Goal: Download file/media

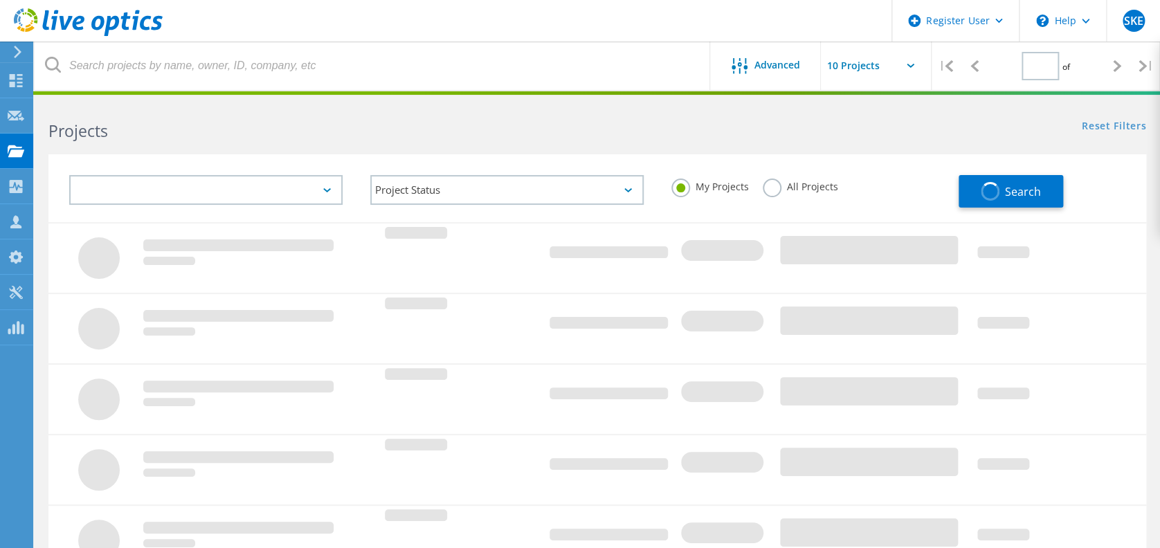
type input "1"
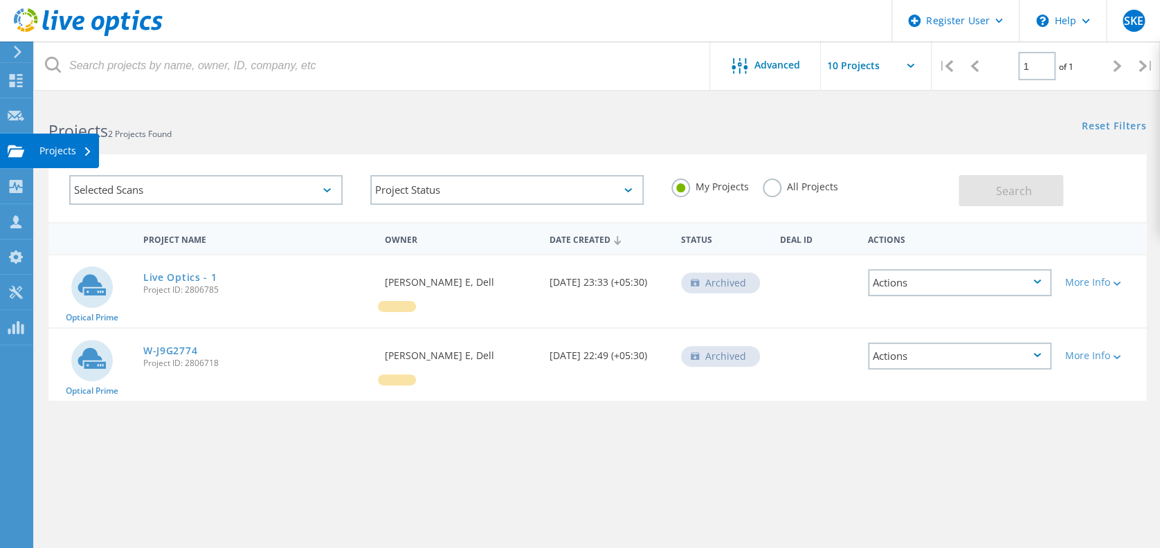
click at [46, 146] on div "Projects" at bounding box center [65, 151] width 53 height 10
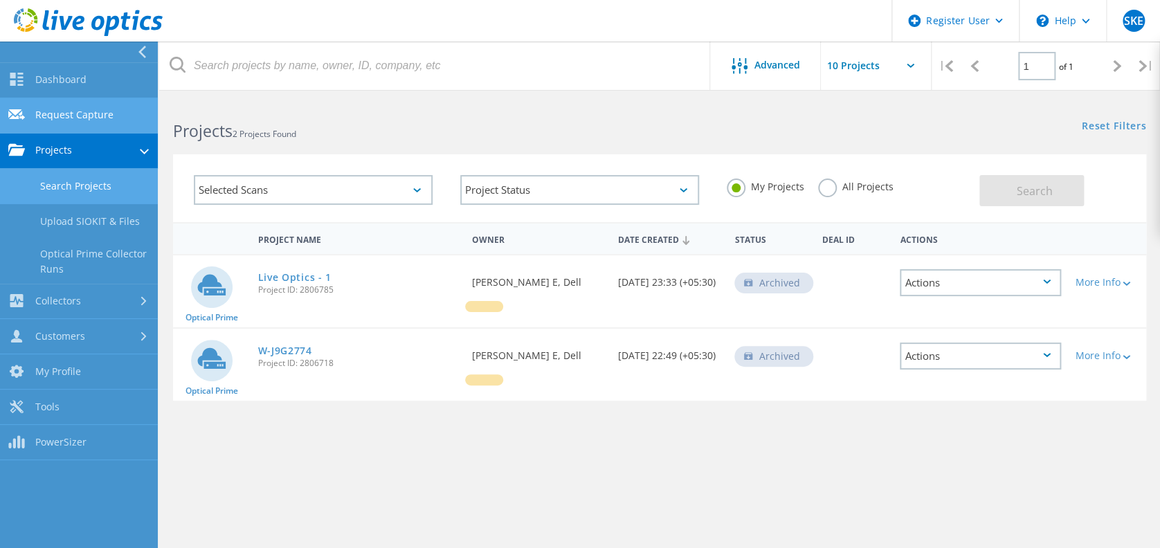
click at [107, 122] on link "Request Capture" at bounding box center [79, 115] width 158 height 35
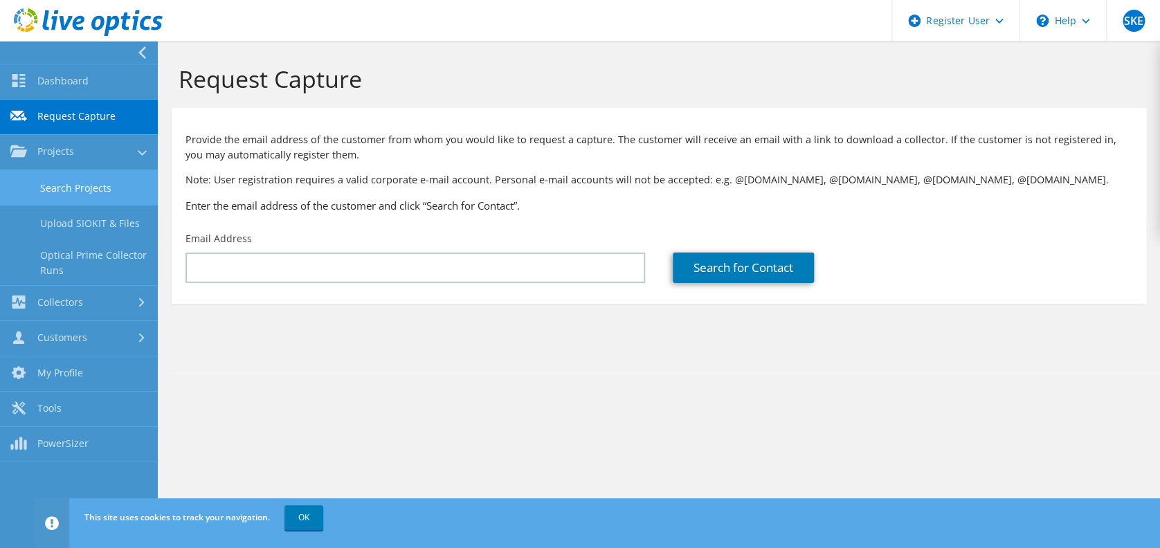
click at [84, 187] on link "Search Projects" at bounding box center [79, 187] width 158 height 35
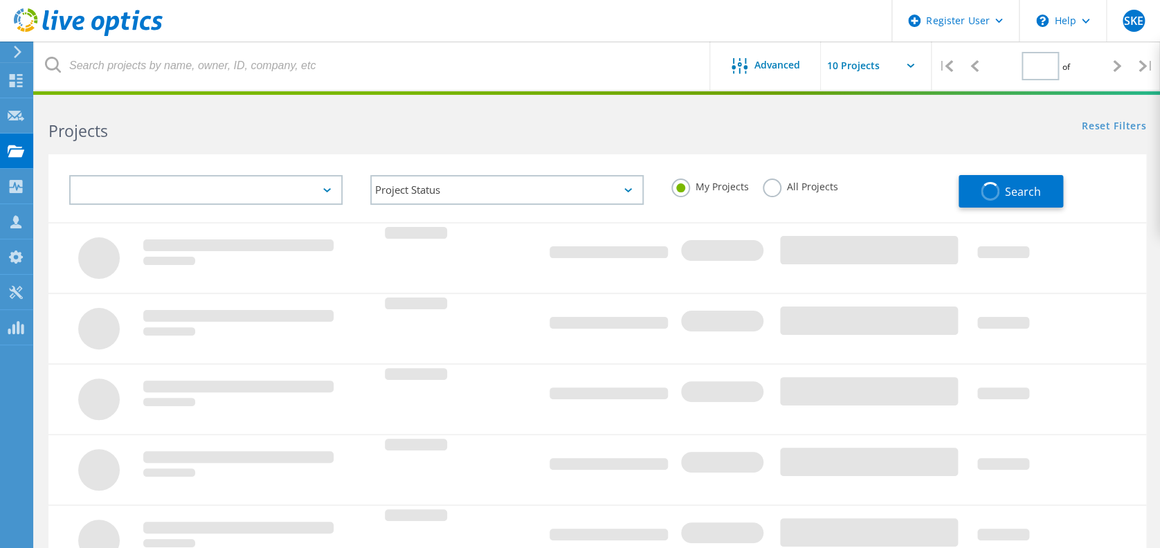
type input "1"
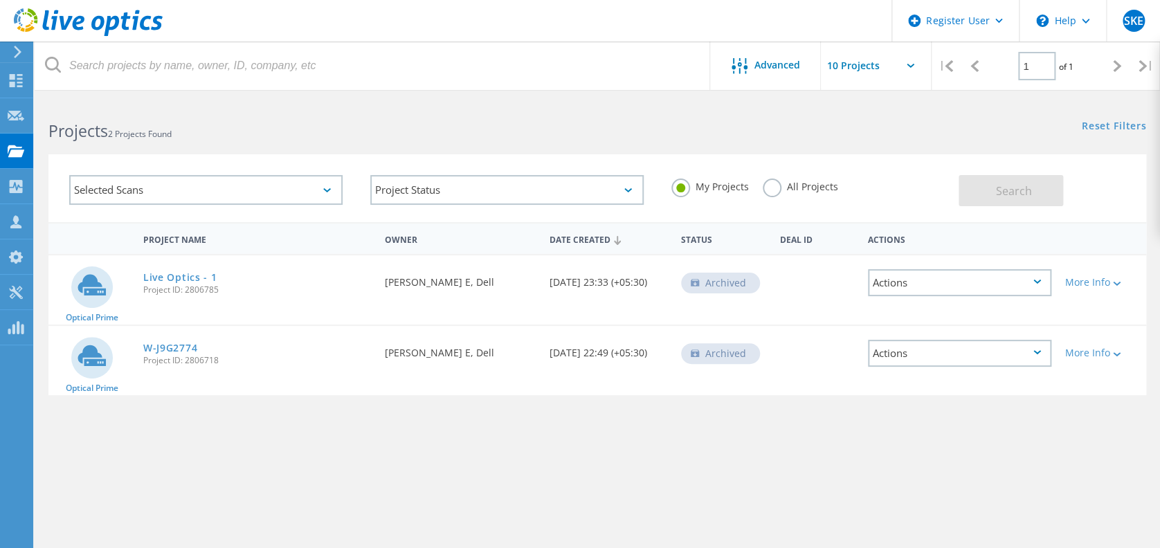
click at [771, 181] on label "All Projects" at bounding box center [799, 185] width 75 height 13
click at [0, 0] on input "All Projects" at bounding box center [0, 0] width 0 height 0
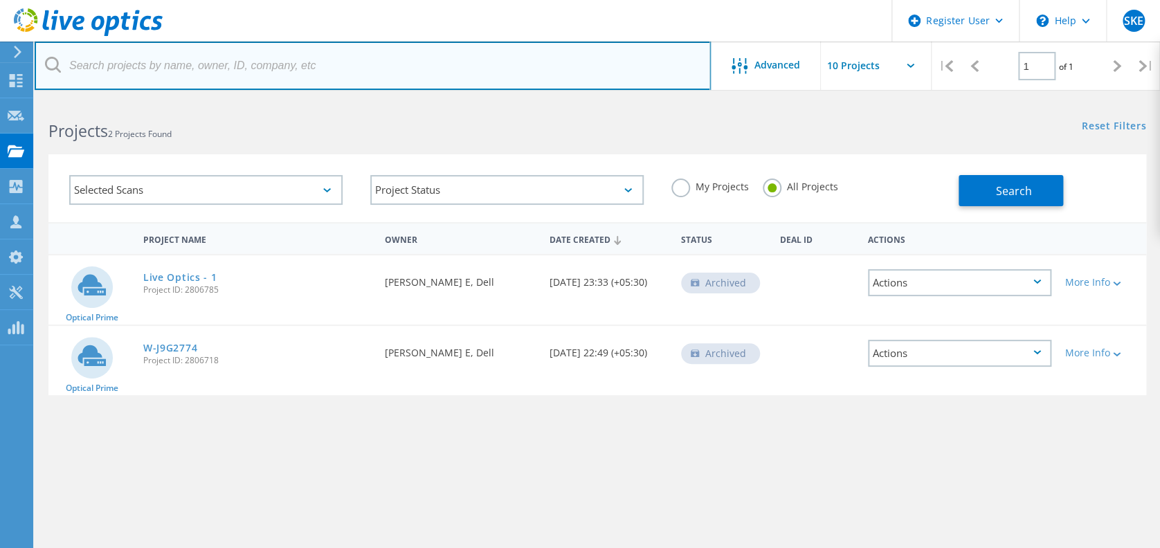
click at [246, 68] on input "text" at bounding box center [373, 66] width 676 height 48
type input "2969139"
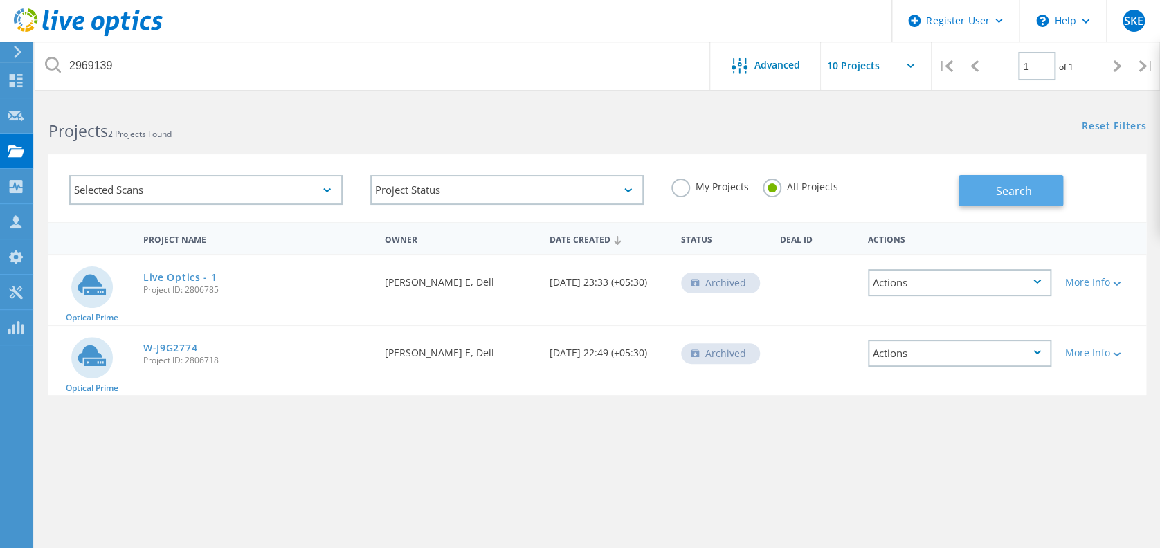
click at [1014, 188] on span "Search" at bounding box center [1013, 190] width 36 height 15
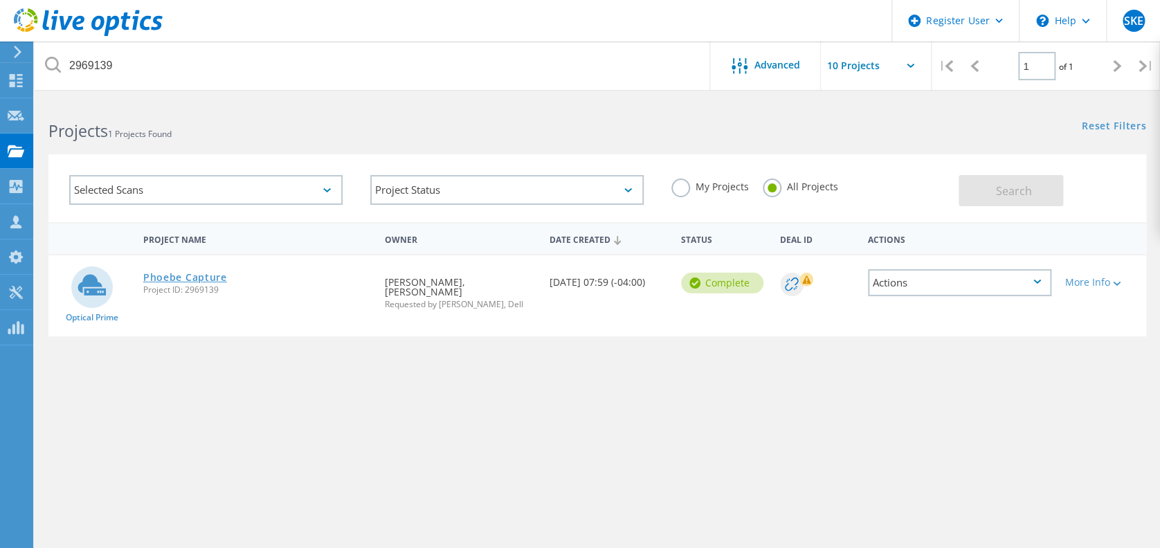
click at [185, 275] on link "Phoebe Capture" at bounding box center [185, 278] width 84 height 10
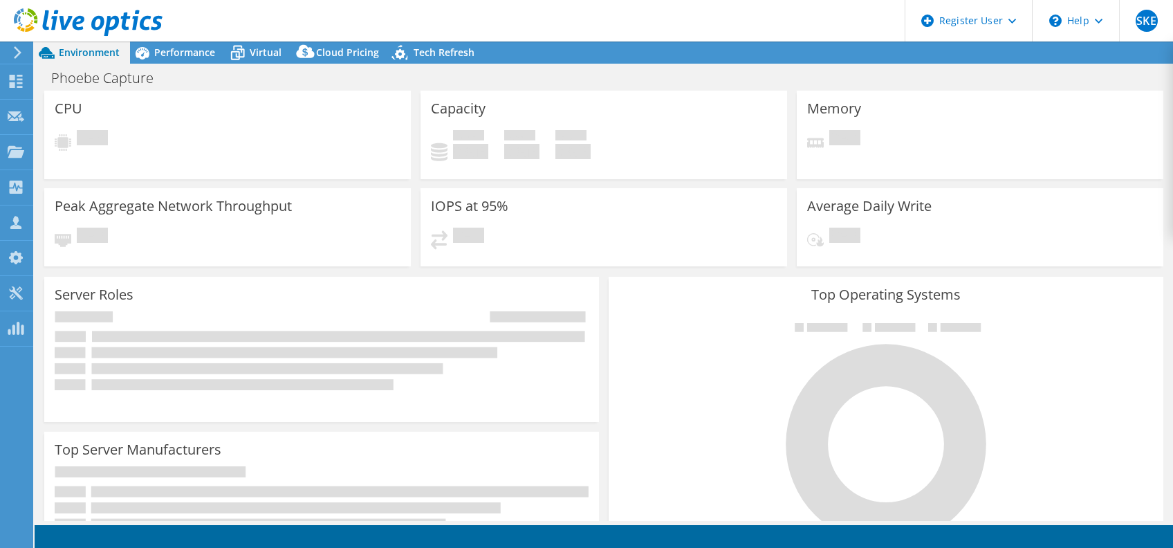
select select "USD"
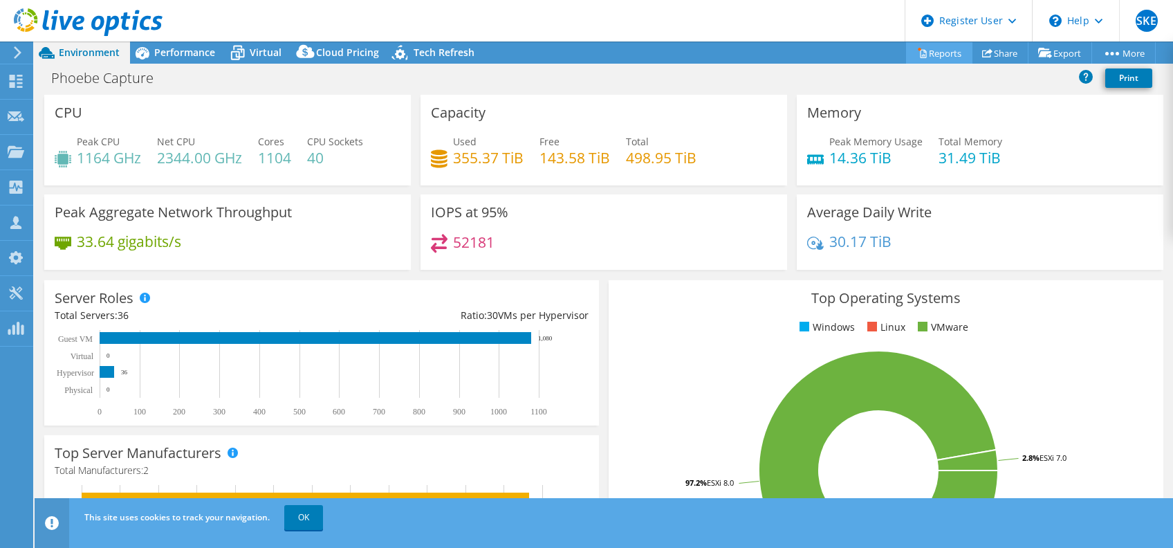
click at [933, 52] on link "Reports" at bounding box center [939, 52] width 66 height 21
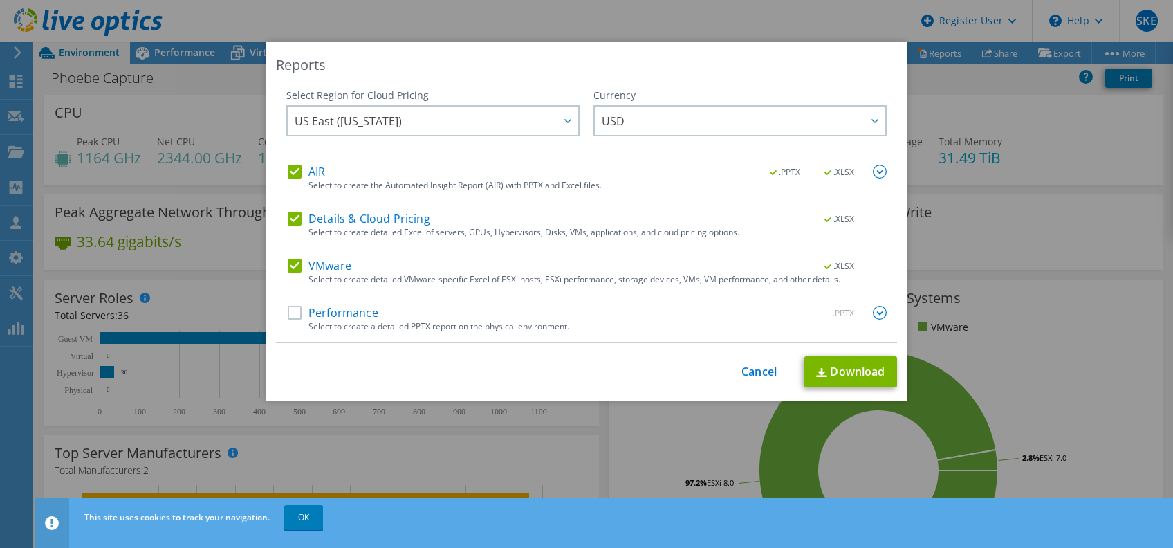
click at [288, 223] on label "Details & Cloud Pricing" at bounding box center [359, 219] width 143 height 14
click at [0, 0] on input "Details & Cloud Pricing" at bounding box center [0, 0] width 0 height 0
click at [835, 372] on link "Download" at bounding box center [851, 371] width 93 height 31
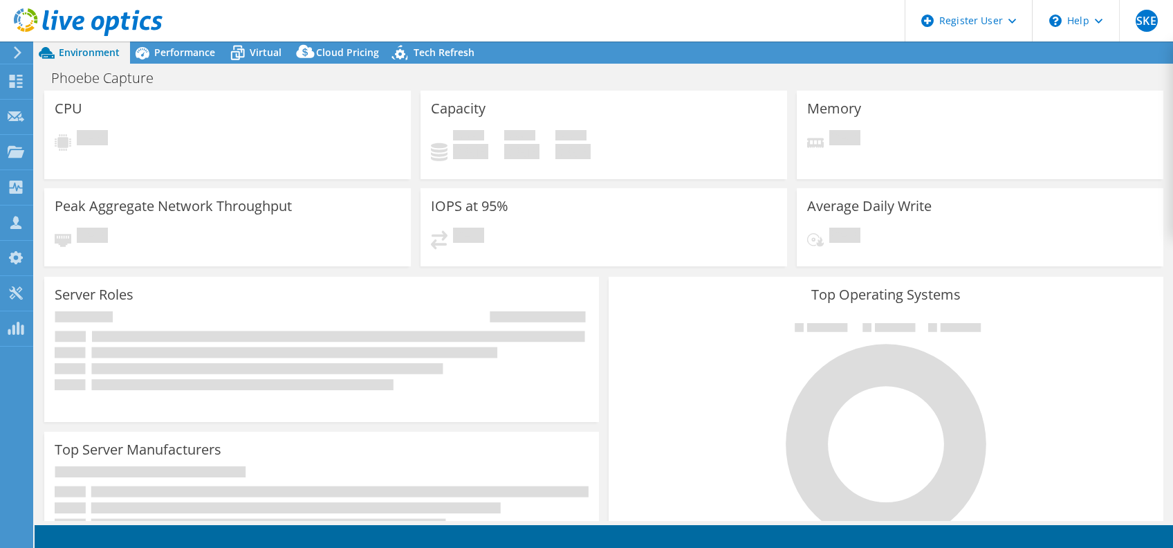
select select "USD"
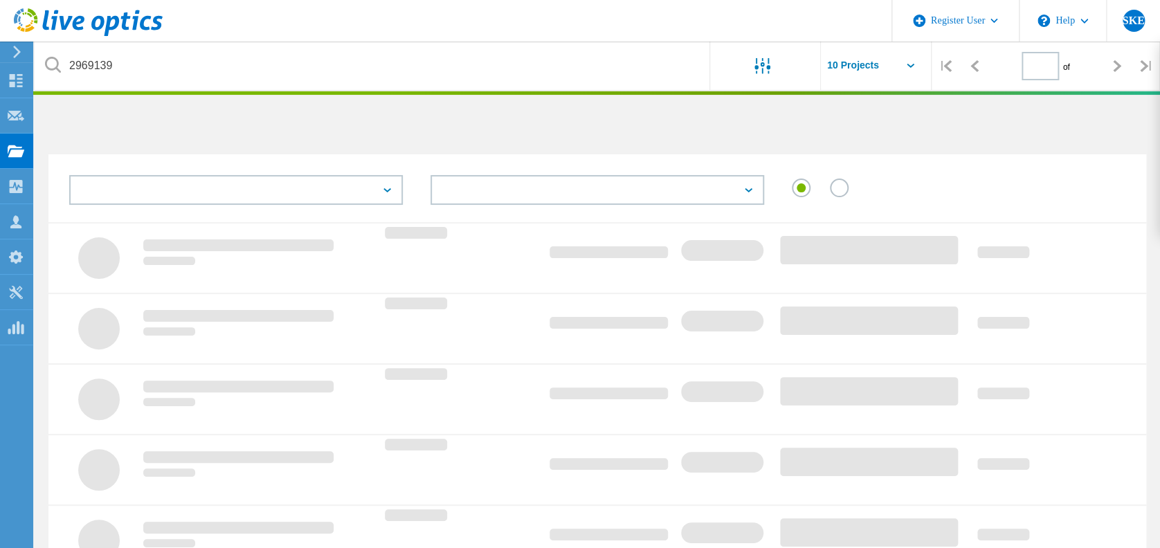
type input "1"
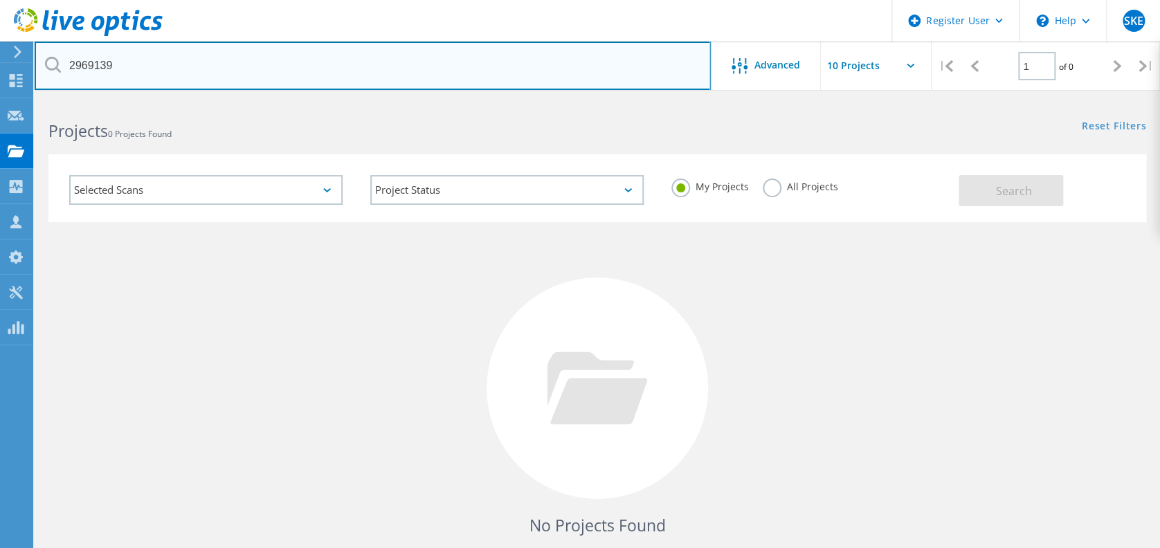
click at [359, 61] on input "2969139" at bounding box center [373, 66] width 676 height 48
type input "2970924"
